Goal: Transaction & Acquisition: Purchase product/service

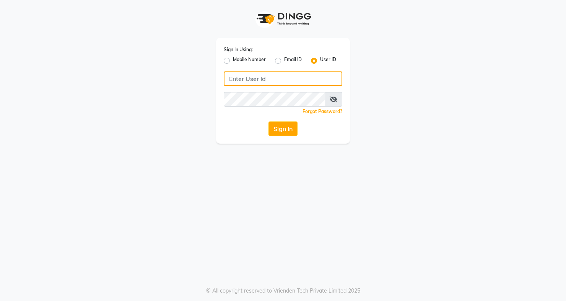
click at [276, 78] on input "Username" at bounding box center [283, 78] width 119 height 15
type input "Nine"
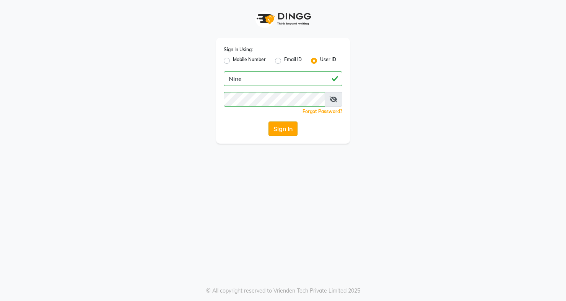
click at [294, 128] on button "Sign In" at bounding box center [282, 129] width 29 height 15
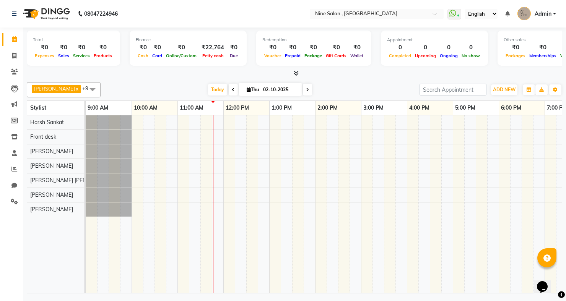
click at [232, 90] on icon at bounding box center [233, 90] width 3 height 5
type input "01-10-2025"
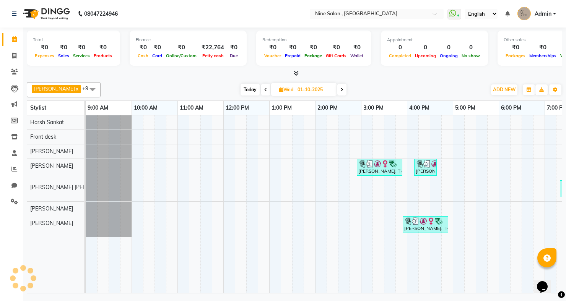
scroll to position [0, 92]
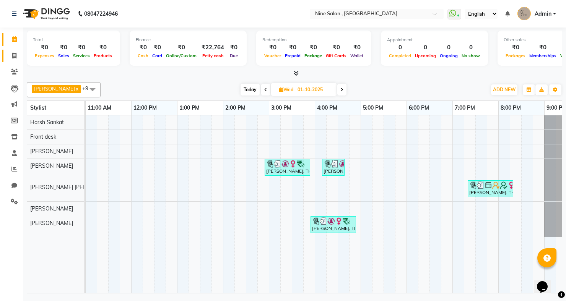
click at [15, 57] on icon at bounding box center [14, 56] width 4 height 6
select select "service"
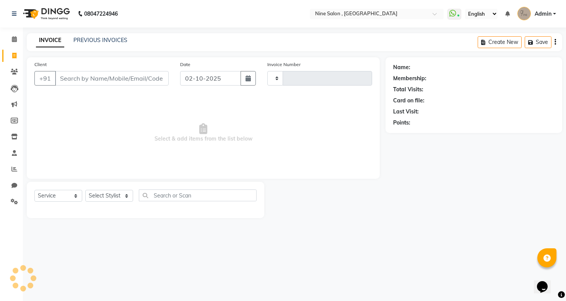
type input "1224"
select select "7341"
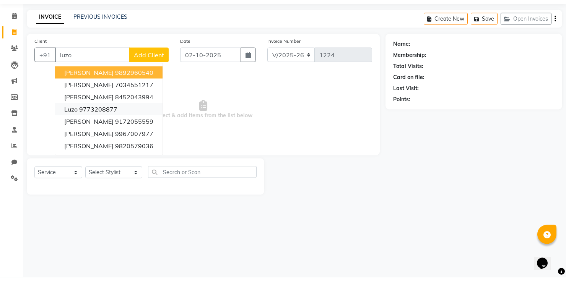
click at [110, 137] on button "Luzo 9773208877" at bounding box center [108, 133] width 107 height 12
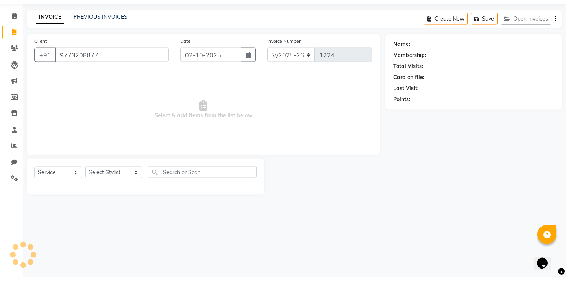
type input "9773208877"
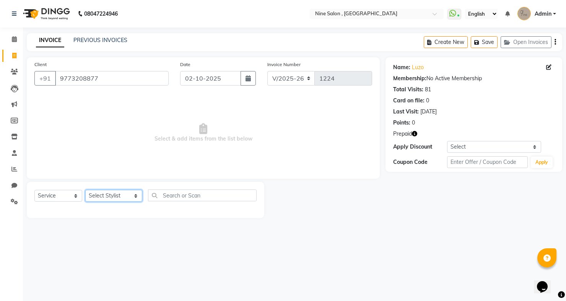
click at [130, 199] on select "Select Stylist [PERSON_NAME] Front desk Harsh Sankat [PERSON_NAME] [PERSON_NAME…" at bounding box center [113, 196] width 57 height 12
select select "87306"
click at [85, 190] on select "Select Stylist [PERSON_NAME] Front desk Harsh Sankat [PERSON_NAME] [PERSON_NAME…" at bounding box center [113, 196] width 57 height 12
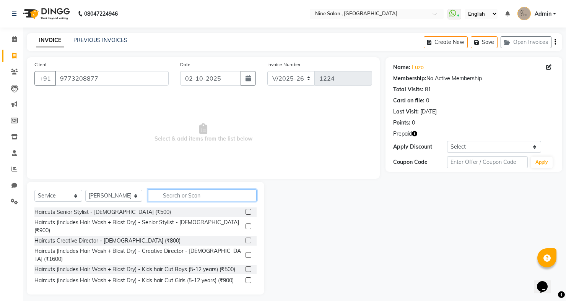
click at [210, 195] on input "text" at bounding box center [202, 196] width 109 height 12
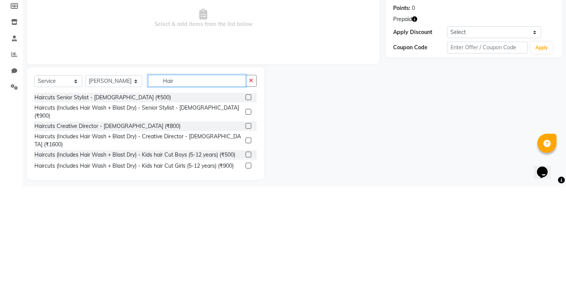
type input "Hair"
click at [245, 212] on label at bounding box center [248, 212] width 6 height 6
click at [245, 212] on input "checkbox" at bounding box center [247, 212] width 5 height 5
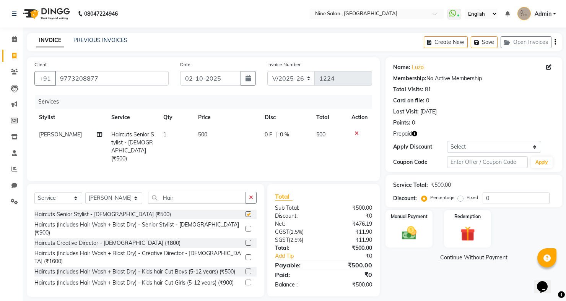
checkbox input "false"
click at [205, 135] on td "500" at bounding box center [226, 146] width 67 height 41
select select "87306"
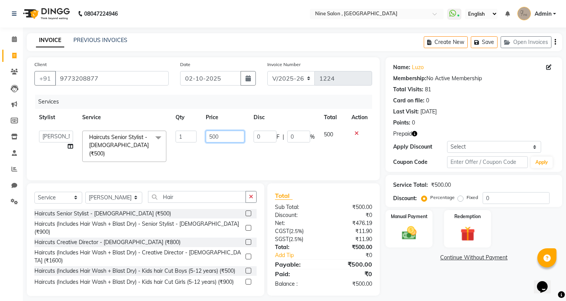
click at [229, 137] on input "500" at bounding box center [225, 137] width 38 height 12
type input "5"
type input "600"
click at [293, 121] on th "Disc" at bounding box center [284, 117] width 70 height 17
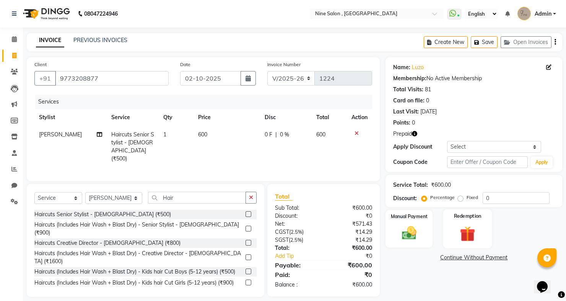
click at [464, 242] on img at bounding box center [467, 234] width 25 height 19
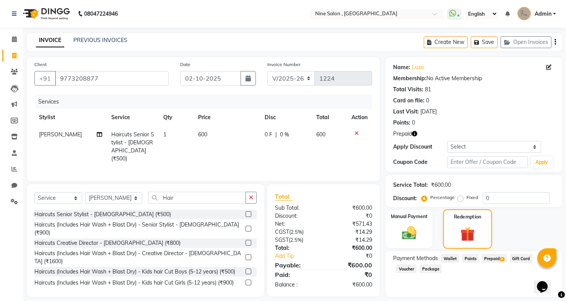
scroll to position [2, 0]
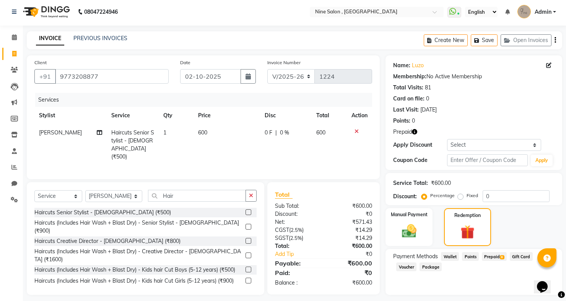
click at [495, 261] on span "Prepaid 8" at bounding box center [494, 256] width 25 height 9
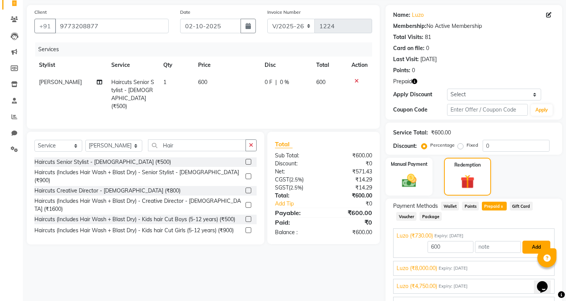
click at [537, 254] on button "Add" at bounding box center [536, 247] width 28 height 13
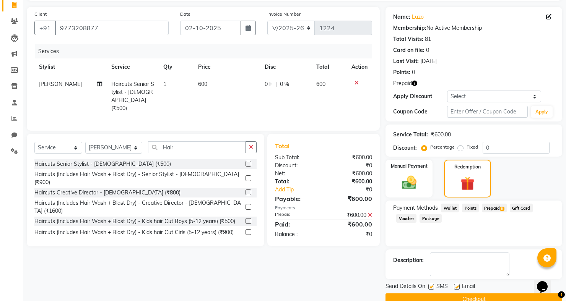
click at [476, 301] on button "Checkout" at bounding box center [473, 300] width 177 height 12
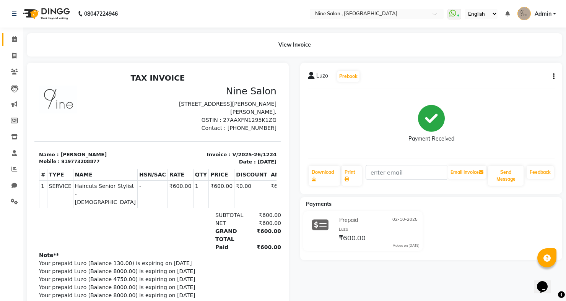
click at [19, 43] on span at bounding box center [14, 39] width 13 height 9
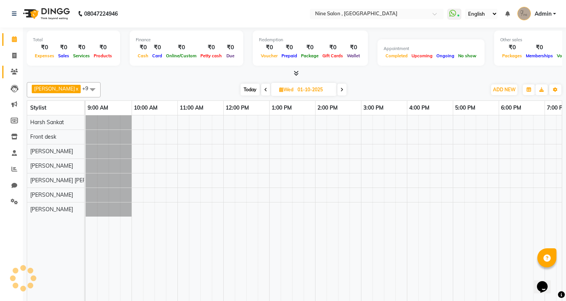
click at [17, 67] on link "Clients" at bounding box center [11, 72] width 18 height 13
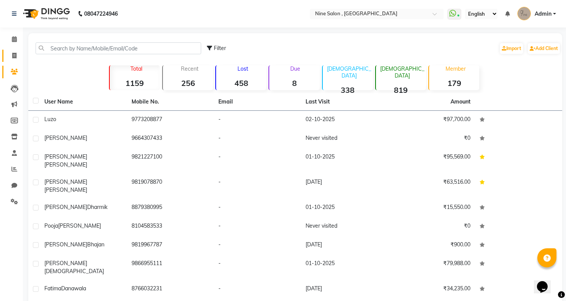
click at [18, 52] on span at bounding box center [14, 56] width 13 height 9
select select "service"
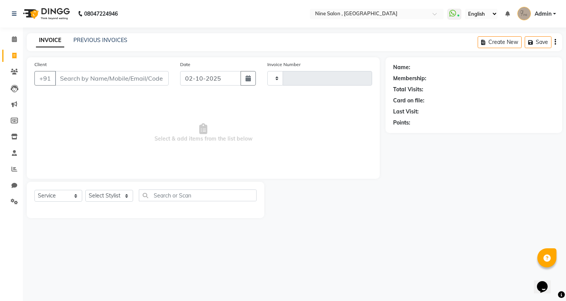
type input "1225"
select select "7341"
click at [136, 79] on input "Client" at bounding box center [112, 78] width 114 height 15
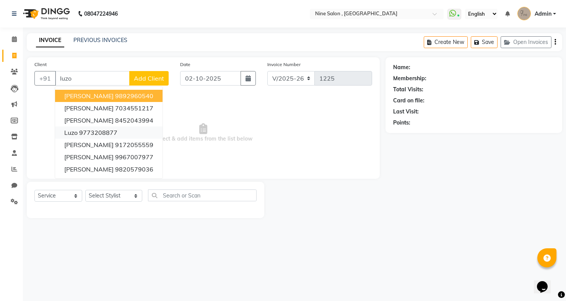
click at [106, 131] on ngb-highlight "9773208877" at bounding box center [98, 133] width 38 height 8
type input "9773208877"
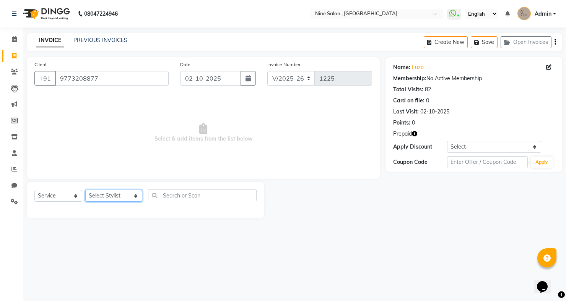
click at [125, 197] on select "Select Stylist [PERSON_NAME] Front desk Harsh Sankat [PERSON_NAME] [PERSON_NAME…" at bounding box center [113, 196] width 57 height 12
click at [476, 42] on icon "button" at bounding box center [478, 42] width 8 height 5
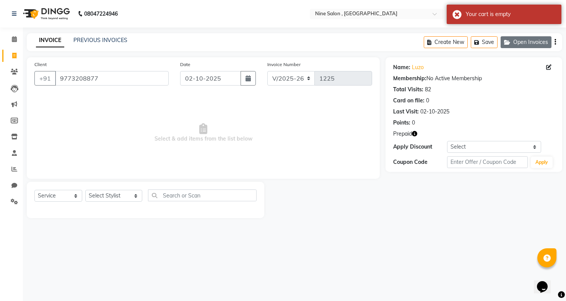
click at [527, 43] on button "Open Invoices" at bounding box center [525, 42] width 51 height 12
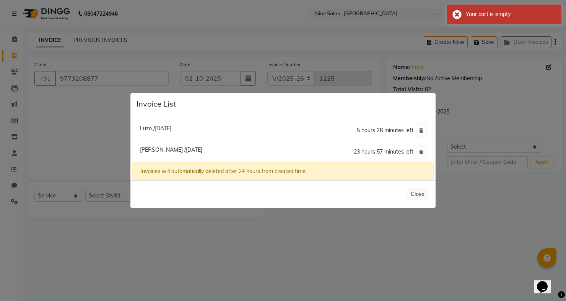
click at [204, 142] on li "Luzo /[DATE] 5 hours 28 minutes left" at bounding box center [282, 131] width 301 height 22
click at [171, 132] on span "Luzo /[DATE]" at bounding box center [155, 128] width 31 height 7
type input "01-10-2025"
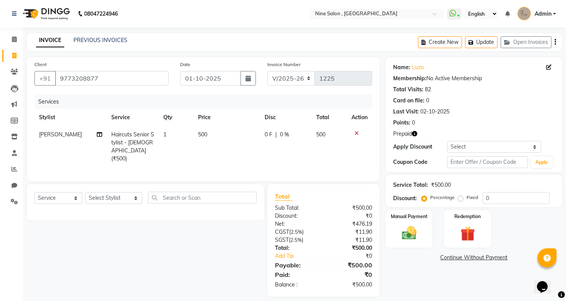
click at [355, 134] on icon at bounding box center [356, 133] width 4 height 5
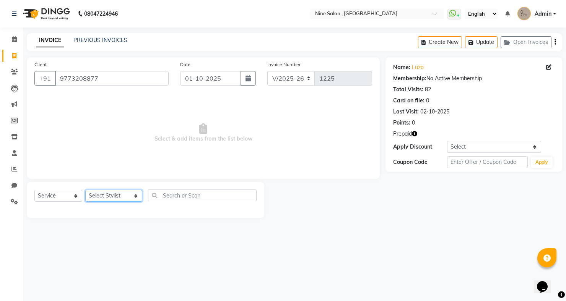
click at [129, 198] on select "Select Stylist [PERSON_NAME] Front desk Harsh Sankat [PERSON_NAME] [PERSON_NAME…" at bounding box center [113, 196] width 57 height 12
select select "92869"
click at [85, 190] on select "Select Stylist [PERSON_NAME] Front desk Harsh Sankat [PERSON_NAME] [PERSON_NAME…" at bounding box center [113, 196] width 57 height 12
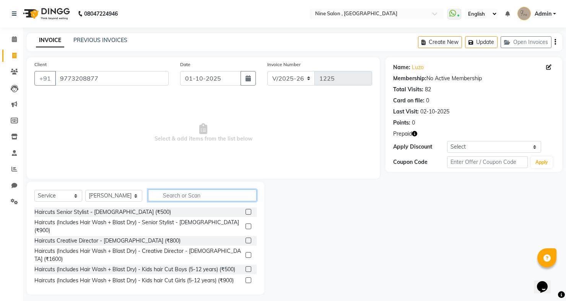
click at [171, 195] on input "text" at bounding box center [202, 196] width 109 height 12
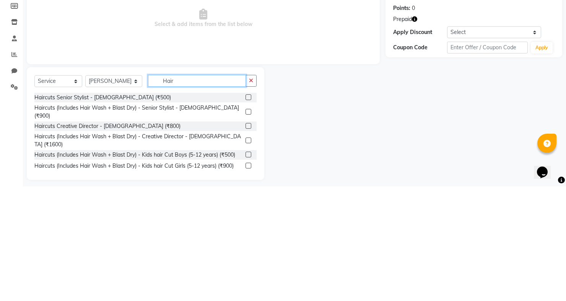
type input "Hair"
click at [247, 212] on label at bounding box center [248, 212] width 6 height 6
click at [247, 212] on input "checkbox" at bounding box center [247, 212] width 5 height 5
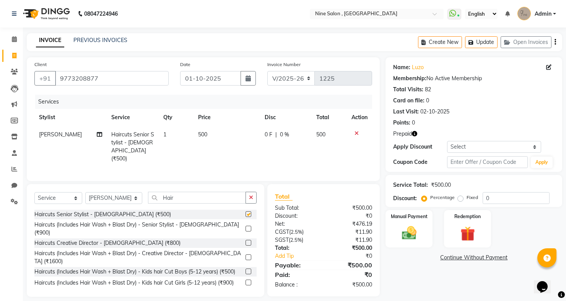
checkbox input "false"
click at [205, 137] on span "500" at bounding box center [202, 134] width 9 height 7
select select "92869"
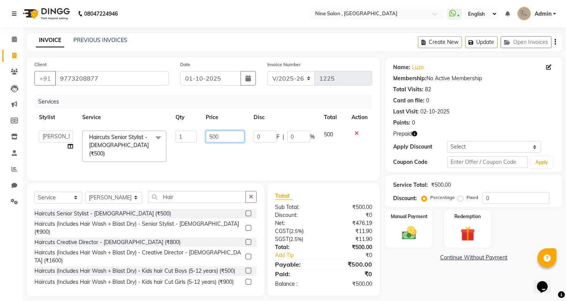
click at [225, 136] on input "500" at bounding box center [225, 137] width 38 height 12
type input "5"
type input "600"
click at [233, 126] on td "600" at bounding box center [224, 146] width 47 height 41
select select "92869"
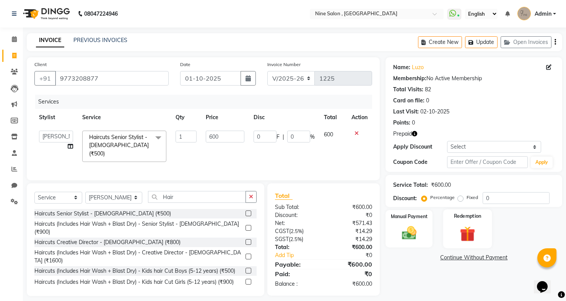
click at [467, 239] on img at bounding box center [467, 234] width 25 height 19
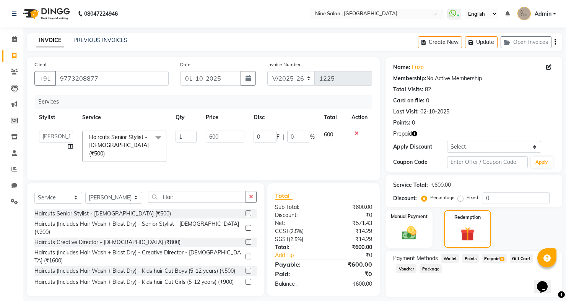
click at [494, 263] on span "Prepaid 8" at bounding box center [494, 258] width 25 height 9
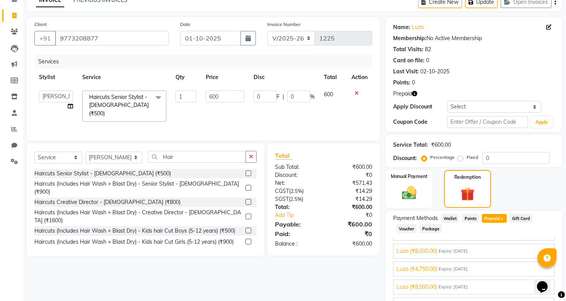
scroll to position [15, 0]
click at [535, 252] on button "Add" at bounding box center [536, 245] width 28 height 13
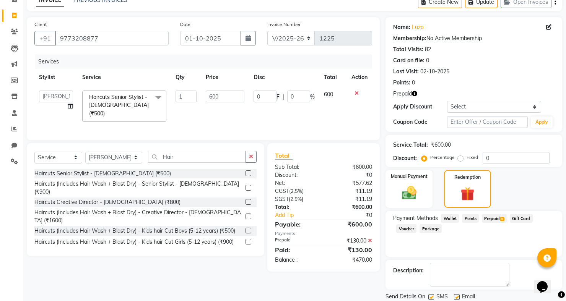
click at [369, 240] on icon at bounding box center [370, 240] width 4 height 5
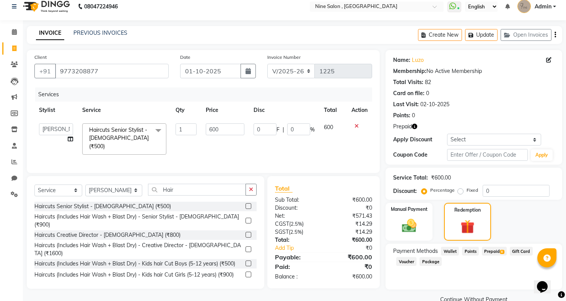
click at [494, 256] on span "Prepaid 8" at bounding box center [494, 251] width 25 height 9
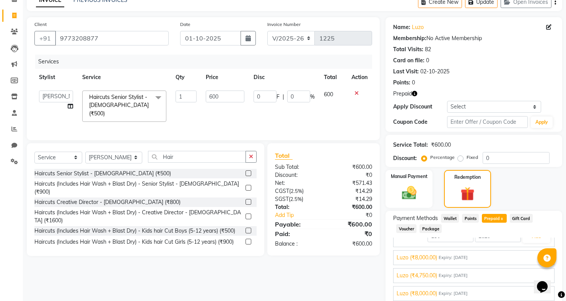
scroll to position [70, 0]
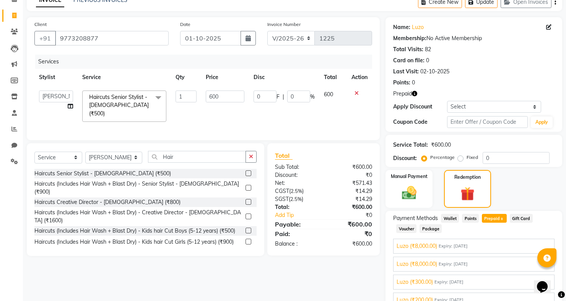
click at [489, 266] on div "Luzo (₹8,000.00) Expiry: [DATE] 600 Add" at bounding box center [473, 264] width 161 height 15
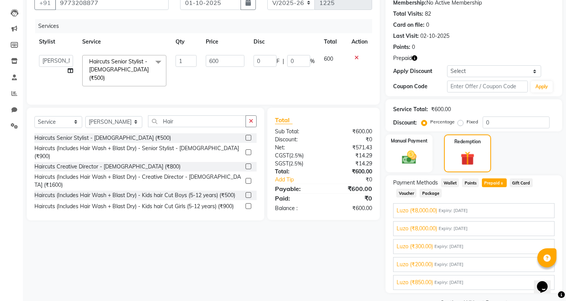
scroll to position [76, 0]
click at [463, 285] on span "Expiry: [DATE]" at bounding box center [448, 282] width 29 height 6
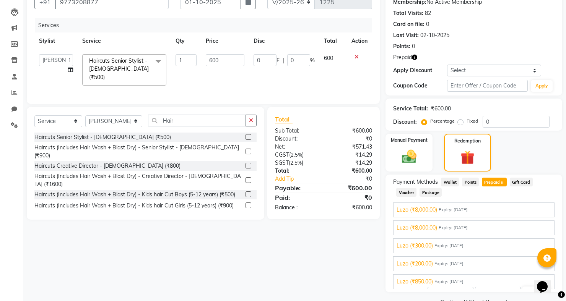
click at [463, 285] on span "Expiry: [DATE]" at bounding box center [448, 282] width 29 height 6
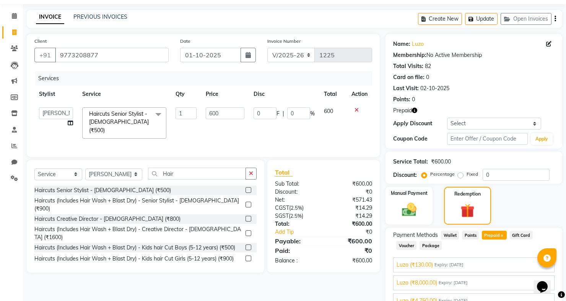
scroll to position [26, 0]
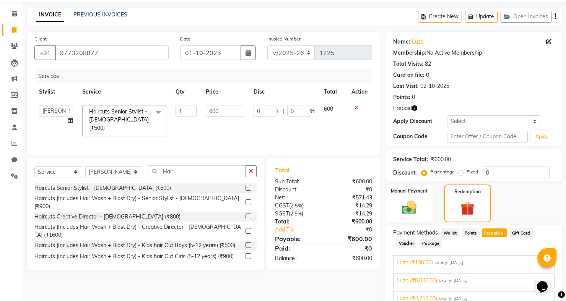
click at [467, 284] on span "Expiry: [DATE]" at bounding box center [453, 281] width 29 height 6
click at [533, 268] on button "Add" at bounding box center [536, 261] width 28 height 13
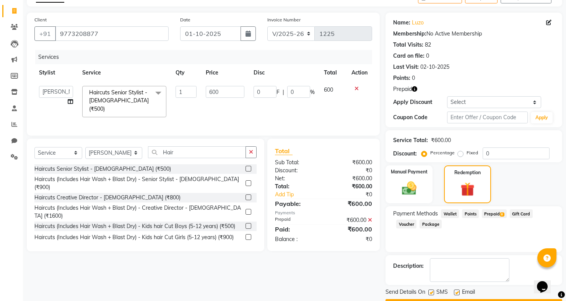
scroll to position [50, 0]
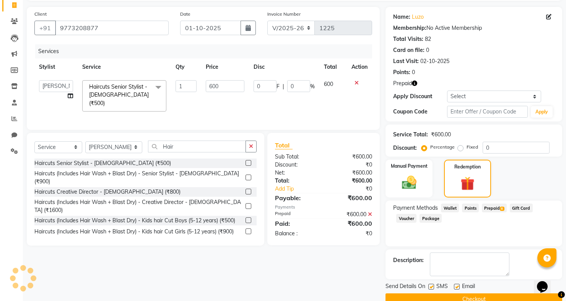
click at [485, 301] on button "Checkout" at bounding box center [473, 300] width 177 height 12
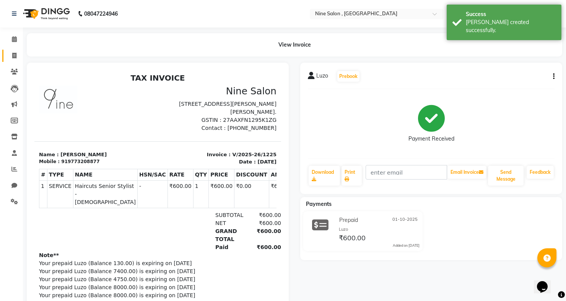
click at [13, 57] on icon at bounding box center [14, 56] width 4 height 6
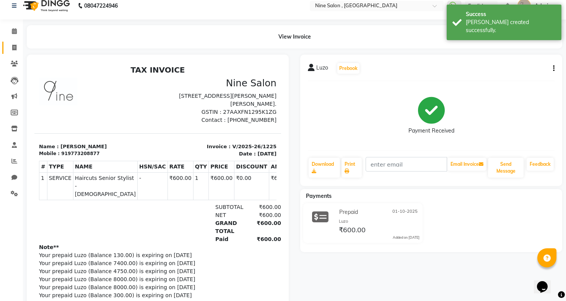
select select "7341"
select select "service"
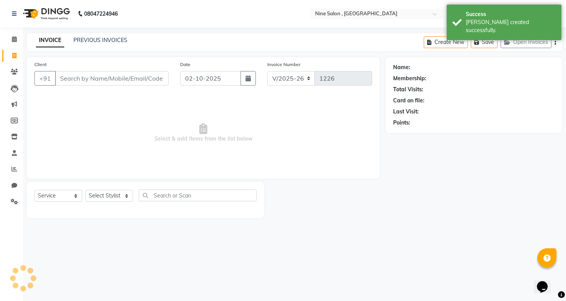
scroll to position [0, 0]
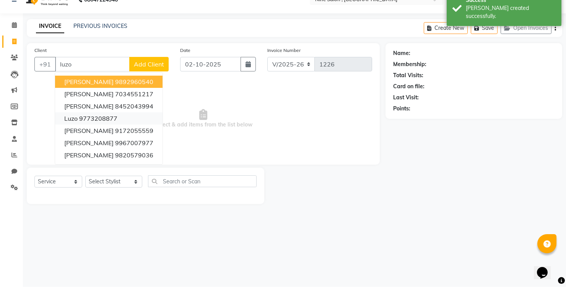
click at [110, 133] on ngb-highlight "9773208877" at bounding box center [98, 133] width 38 height 8
type input "9773208877"
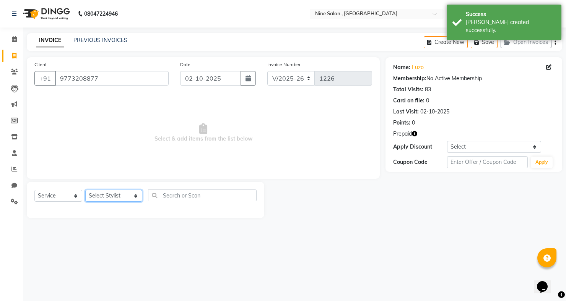
click at [130, 196] on select "Select Stylist [PERSON_NAME] Front desk Harsh Sankat [PERSON_NAME] [PERSON_NAME…" at bounding box center [113, 196] width 57 height 12
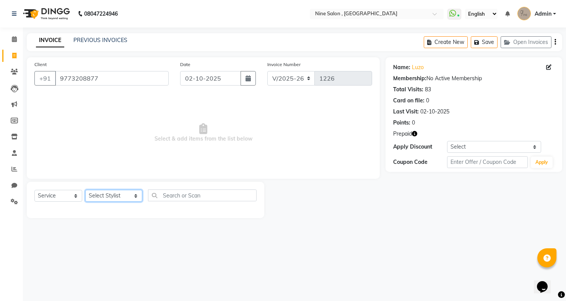
select select "70806"
click at [85, 190] on select "Select Stylist [PERSON_NAME] Front desk Harsh Sankat [PERSON_NAME] [PERSON_NAME…" at bounding box center [113, 196] width 57 height 12
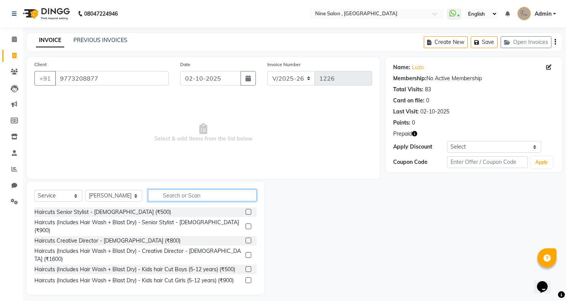
click at [193, 194] on input "text" at bounding box center [202, 196] width 109 height 12
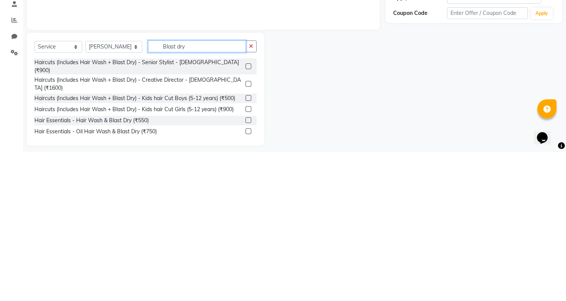
type input "Blast dry"
click at [247, 266] on label at bounding box center [248, 269] width 6 height 6
click at [247, 267] on input "checkbox" at bounding box center [247, 269] width 5 height 5
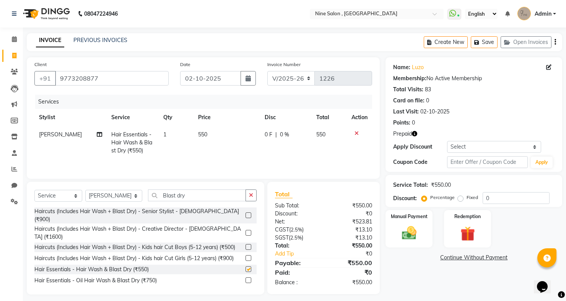
checkbox input "false"
click at [209, 132] on td "550" at bounding box center [226, 142] width 67 height 33
select select "70806"
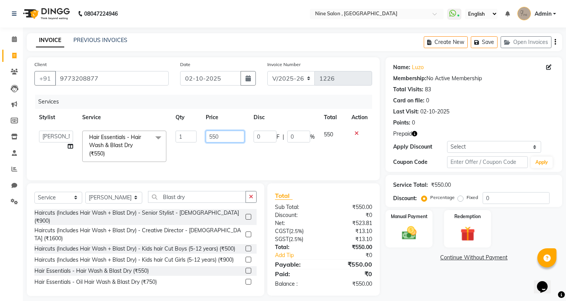
click at [236, 138] on input "550" at bounding box center [225, 137] width 38 height 12
type input "5"
type input "650"
click at [241, 127] on td "650" at bounding box center [224, 146] width 47 height 41
select select "70806"
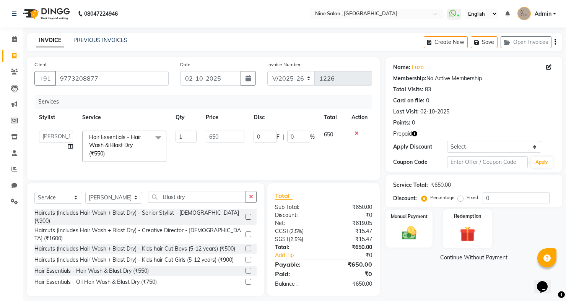
click at [464, 243] on img at bounding box center [467, 234] width 25 height 19
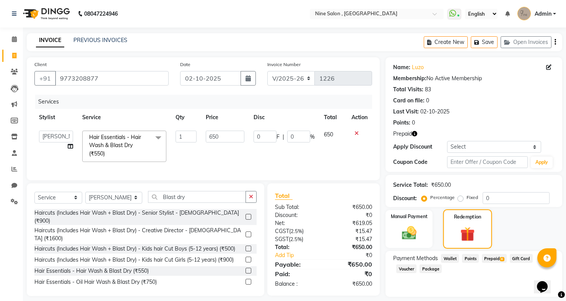
scroll to position [7, 0]
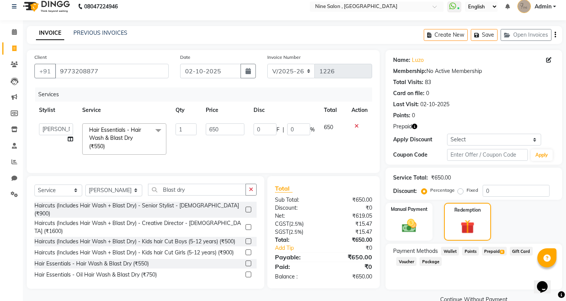
click at [494, 256] on span "Prepaid 8" at bounding box center [494, 251] width 25 height 9
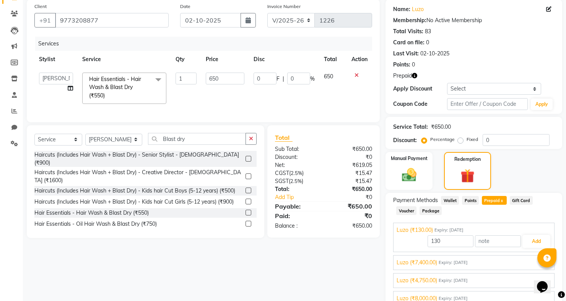
scroll to position [80, 0]
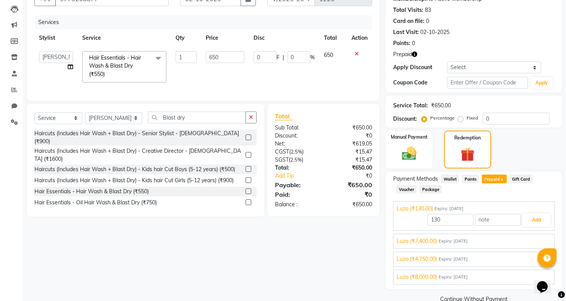
click at [454, 245] on span "Expiry: [DATE]" at bounding box center [453, 241] width 29 height 6
click at [537, 245] on button "Add" at bounding box center [536, 238] width 28 height 13
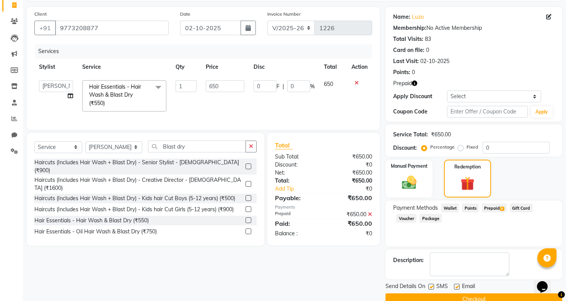
click at [483, 301] on button "Checkout" at bounding box center [473, 300] width 177 height 12
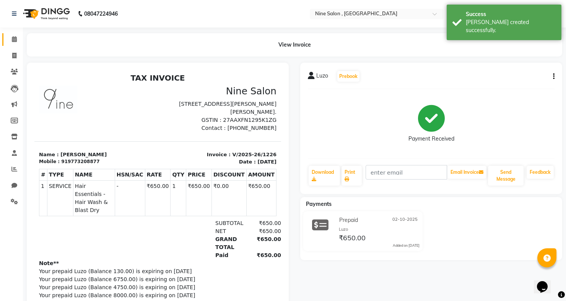
click at [15, 42] on icon at bounding box center [14, 39] width 5 height 6
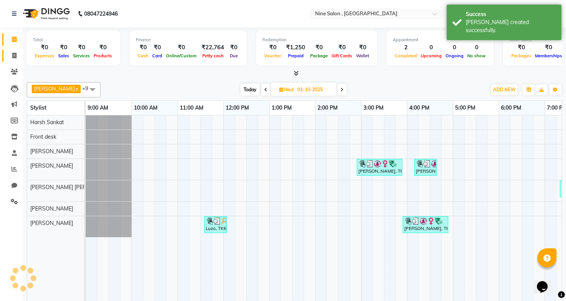
click at [16, 54] on icon at bounding box center [14, 56] width 4 height 6
select select "service"
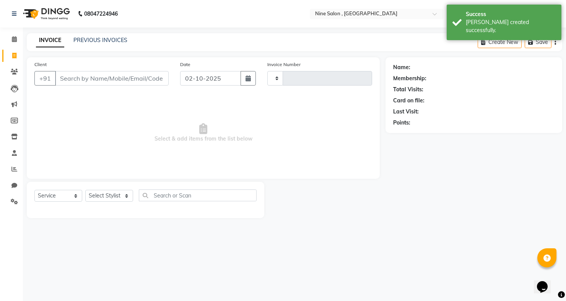
type input "1227"
select select "7341"
click at [15, 40] on icon at bounding box center [14, 39] width 5 height 6
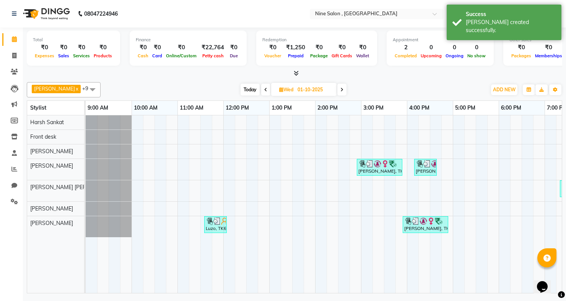
click at [337, 90] on span at bounding box center [341, 90] width 9 height 12
type input "02-10-2025"
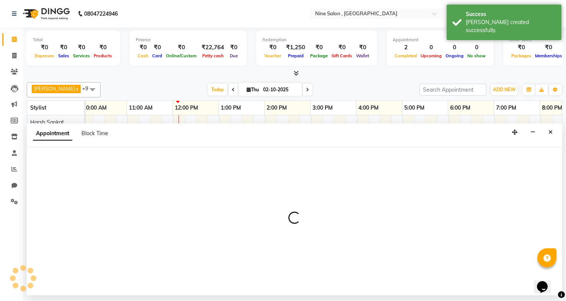
scroll to position [0, 50]
select select "87306"
select select "tentative"
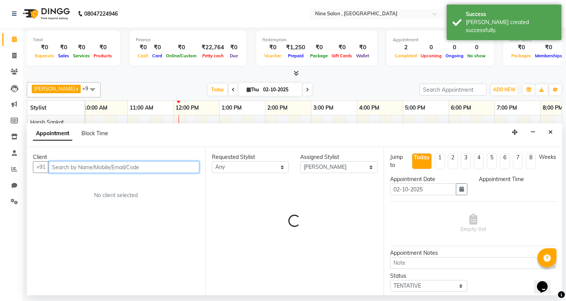
select select "825"
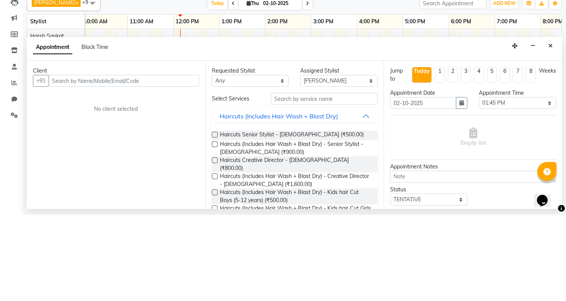
click at [182, 211] on div "Client +91 No client selected" at bounding box center [116, 221] width 179 height 148
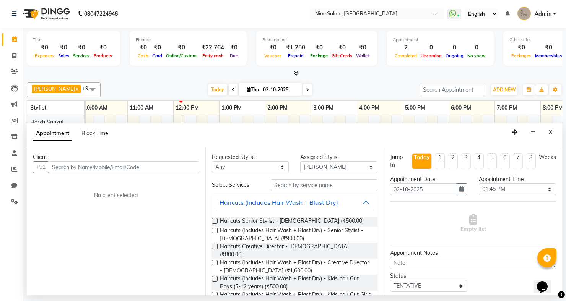
click at [352, 83] on div "[PERSON_NAME] x [PERSON_NAME] [PERSON_NAME] x Front desk x [PERSON_NAME] x [PER…" at bounding box center [294, 89] width 535 height 15
click at [344, 80] on div "[PERSON_NAME] x [PERSON_NAME] [PERSON_NAME] x Front desk x [PERSON_NAME] x [PER…" at bounding box center [294, 186] width 535 height 214
click at [127, 80] on div "[PERSON_NAME] x [PERSON_NAME] [PERSON_NAME] x Front desk x [PERSON_NAME] x [PER…" at bounding box center [294, 186] width 535 height 214
click at [339, 88] on div "Today Thu 02-10-2025" at bounding box center [259, 89] width 311 height 11
select select "7341"
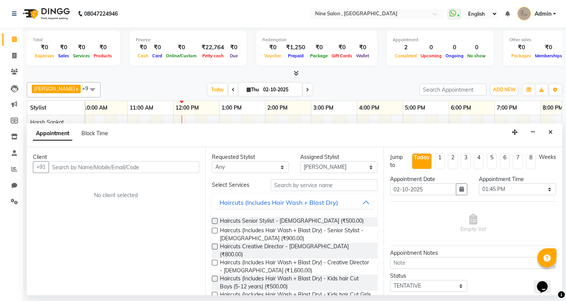
select select "service"
